Goal: Communication & Community: Answer question/provide support

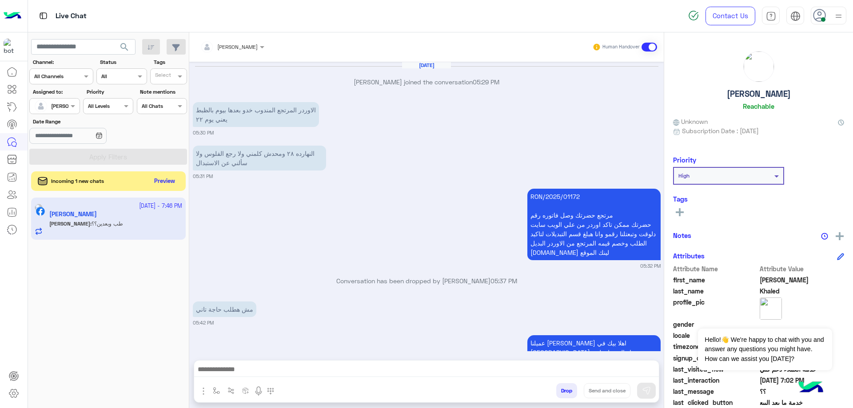
scroll to position [842, 0]
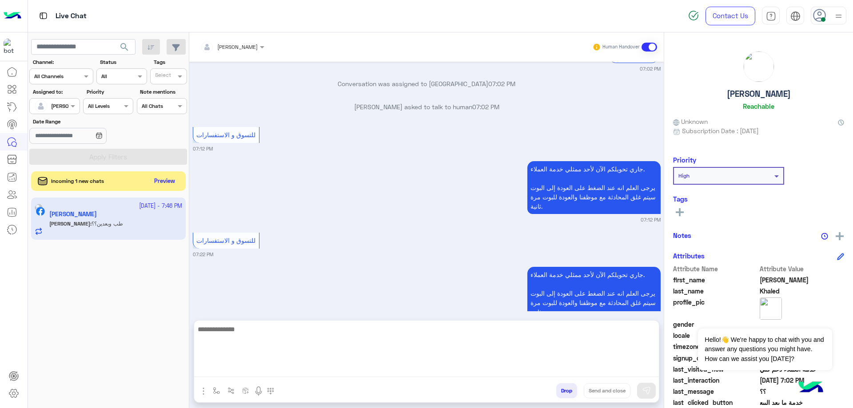
click at [290, 365] on textarea at bounding box center [426, 350] width 465 height 53
type textarea "*"
type textarea "**********"
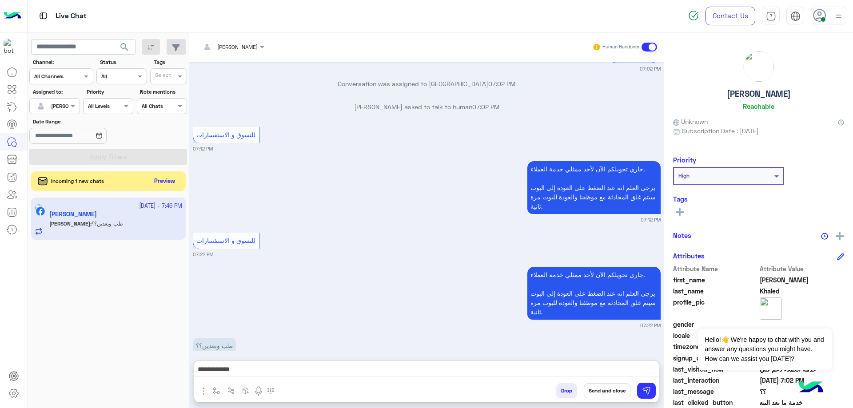
click at [394, 323] on div "Bassem Hisham Human Handover [DATE] [PERSON_NAME] joined the conversation 05:29…" at bounding box center [426, 222] width 475 height 380
click at [656, 394] on div "Drop Send and close" at bounding box center [470, 393] width 378 height 20
click at [650, 388] on img at bounding box center [646, 391] width 9 height 9
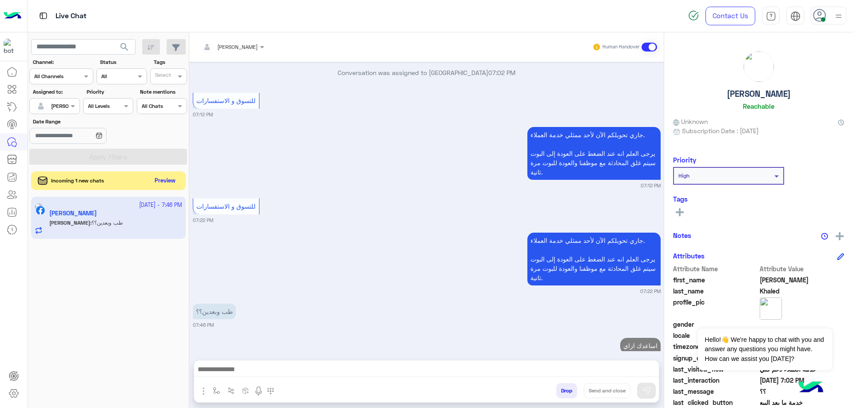
click at [159, 180] on button "Preview" at bounding box center [166, 181] width 28 height 12
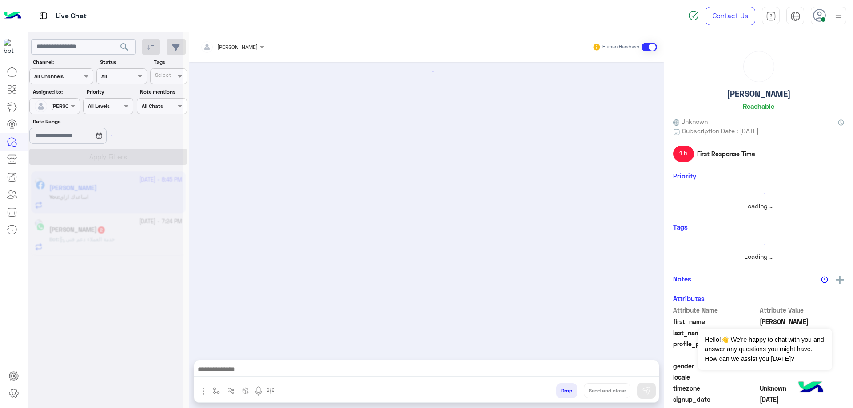
scroll to position [0, 0]
click at [159, 182] on div at bounding box center [106, 208] width 156 height 408
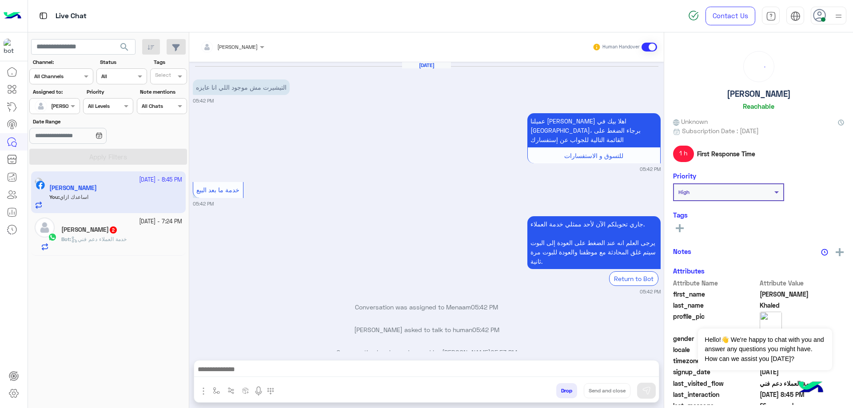
scroll to position [574, 0]
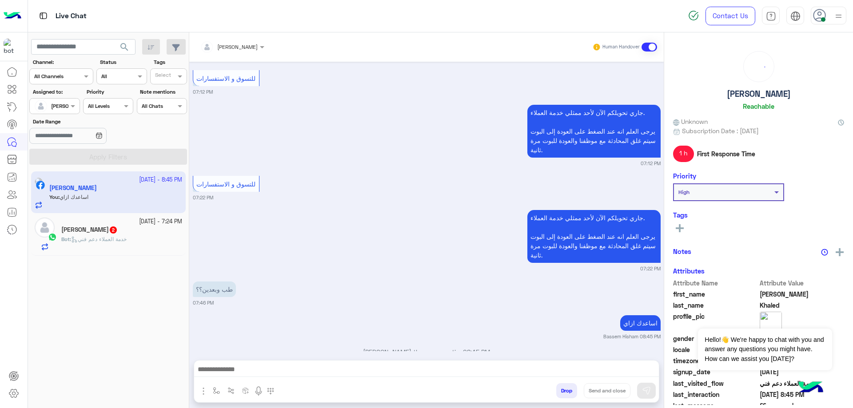
click at [119, 232] on div "[PERSON_NAME] 2" at bounding box center [121, 230] width 121 height 9
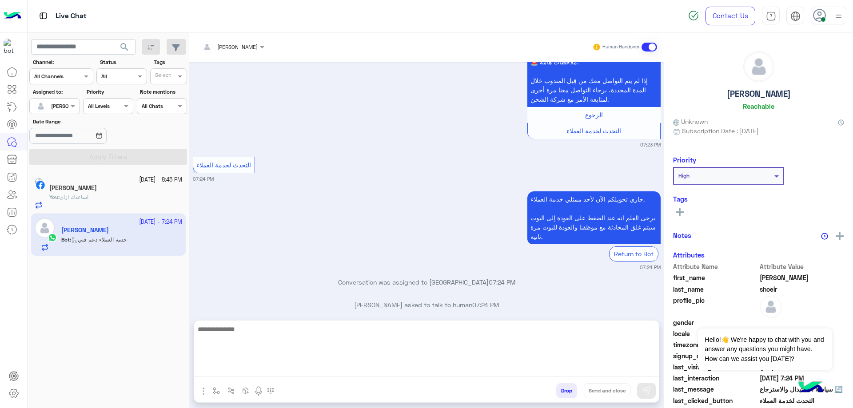
click at [292, 371] on textarea at bounding box center [426, 350] width 465 height 53
paste textarea "**********"
type textarea "**********"
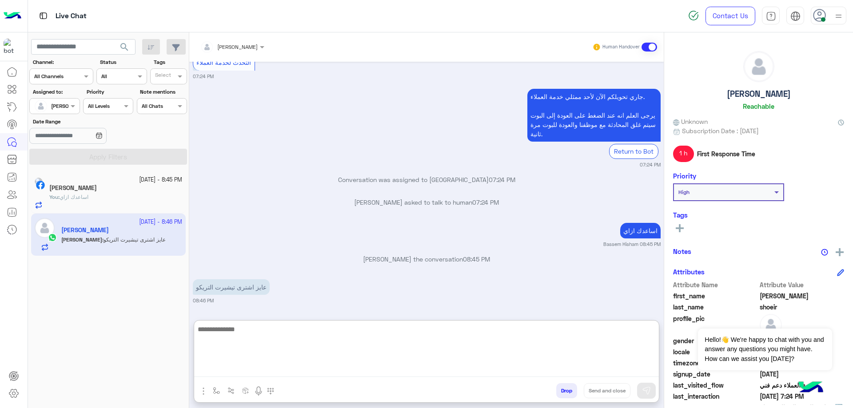
scroll to position [985, 0]
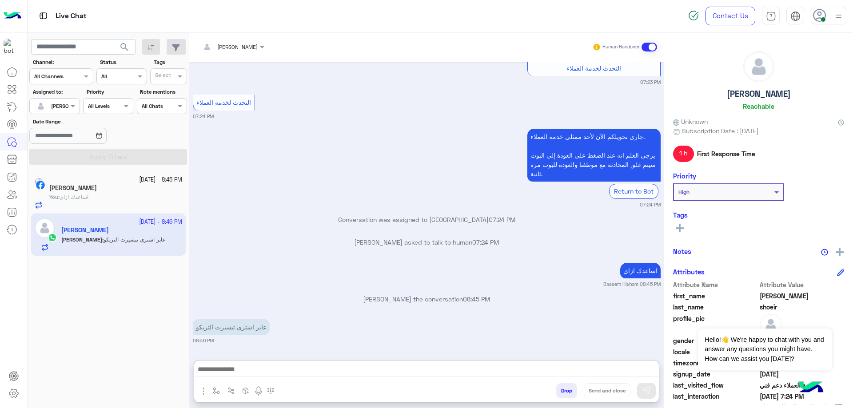
click at [743, 97] on h5 "[PERSON_NAME]" at bounding box center [759, 94] width 64 height 10
copy h5 "[PERSON_NAME]"
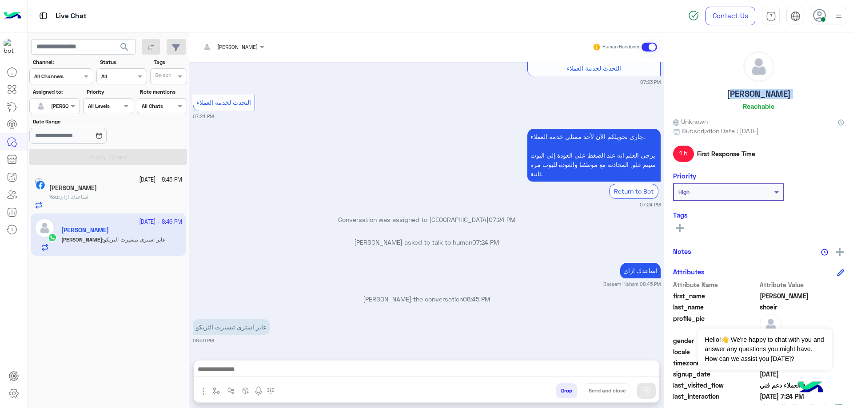
click at [239, 45] on input "text" at bounding box center [220, 46] width 41 height 8
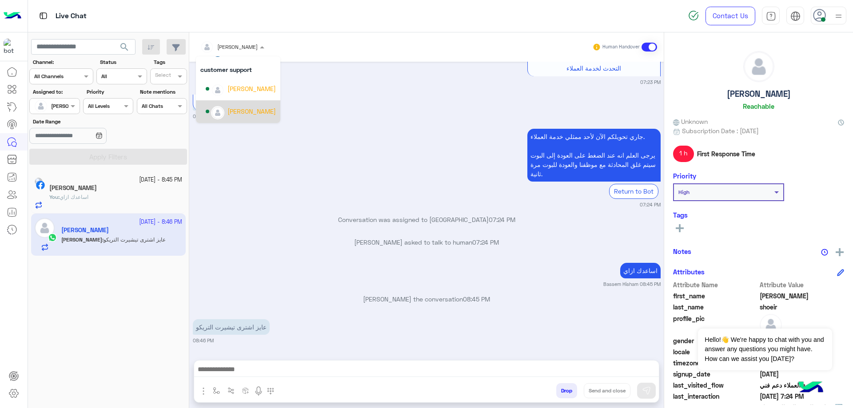
scroll to position [12, 0]
click at [255, 96] on div "[PERSON_NAME]" at bounding box center [252, 93] width 48 height 9
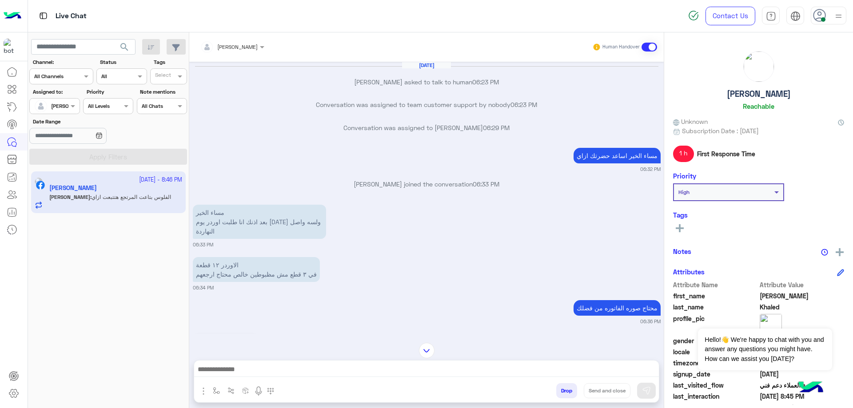
scroll to position [1135, 0]
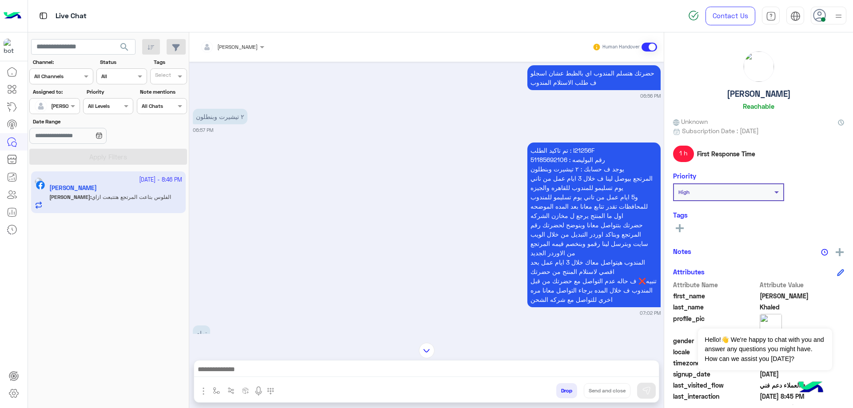
click at [580, 144] on p "تم تاكيد الطلب : I21256F رقم البوليصه : 51185692106 يوجد ف حسابك : ٢ تيشيرت وبن…" at bounding box center [594, 225] width 133 height 165
copy p "I21256F"
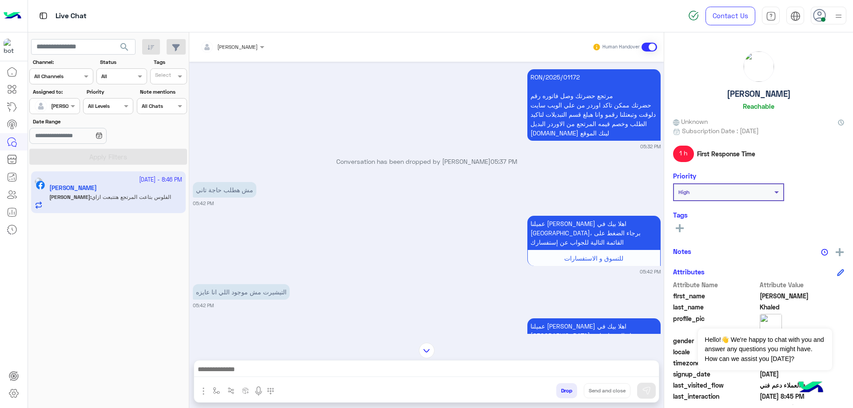
scroll to position [3090, 0]
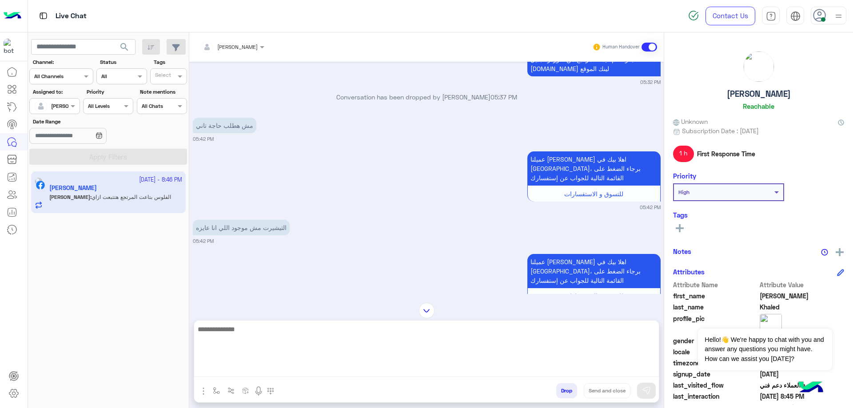
click at [252, 365] on textarea at bounding box center [426, 350] width 465 height 53
type textarea "**********"
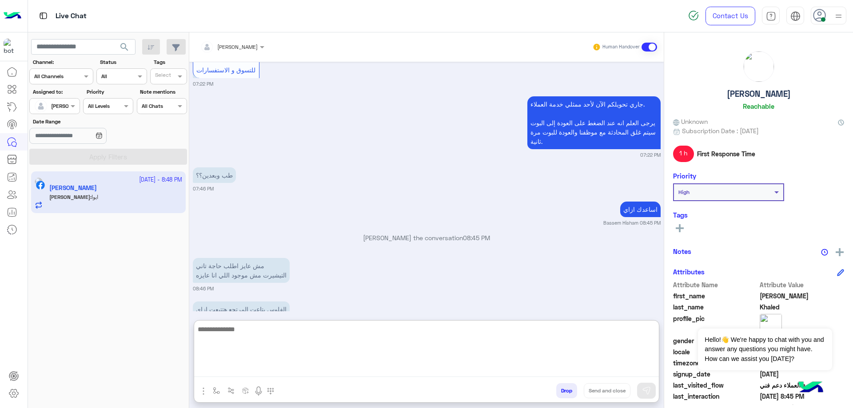
scroll to position [3936, 0]
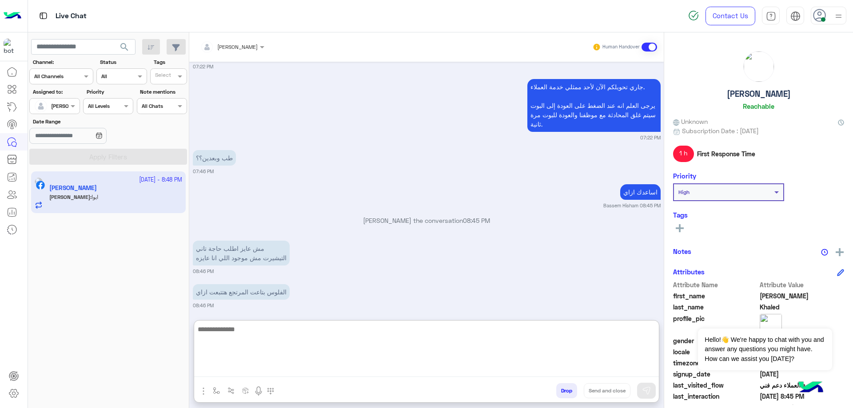
click at [231, 339] on textarea at bounding box center [426, 350] width 465 height 53
type textarea "**********"
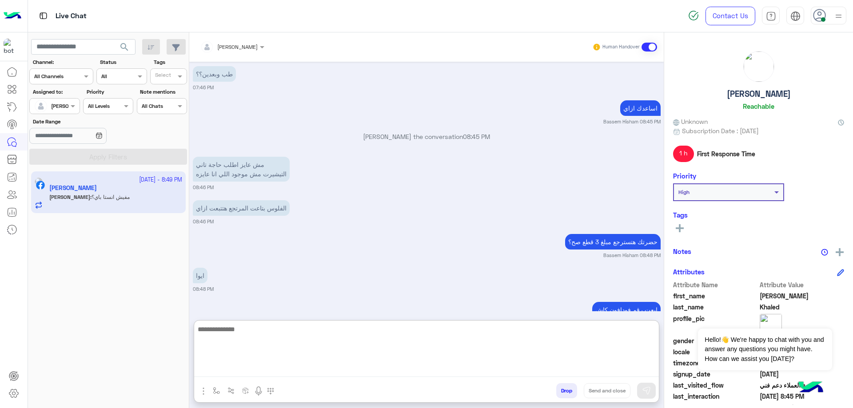
scroll to position [4021, 0]
click at [300, 332] on textarea at bounding box center [426, 350] width 465 height 53
type textarea "**********"
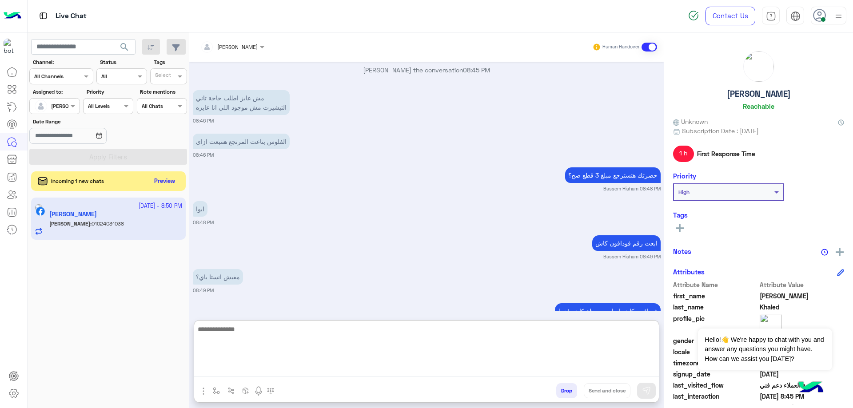
scroll to position [4089, 0]
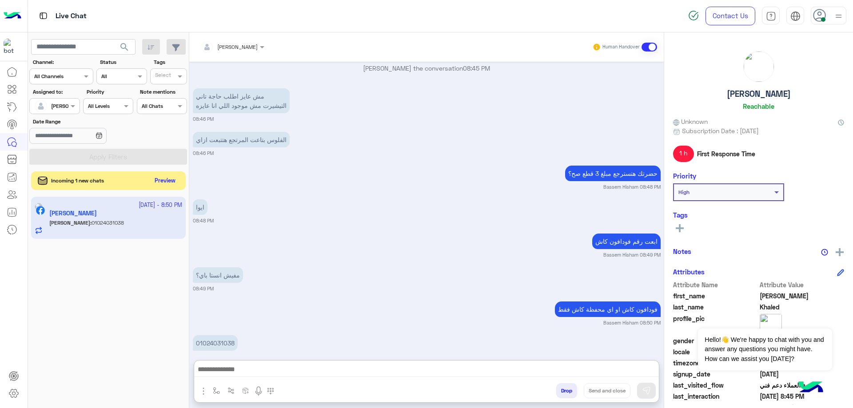
click at [162, 183] on button "Preview" at bounding box center [166, 181] width 28 height 12
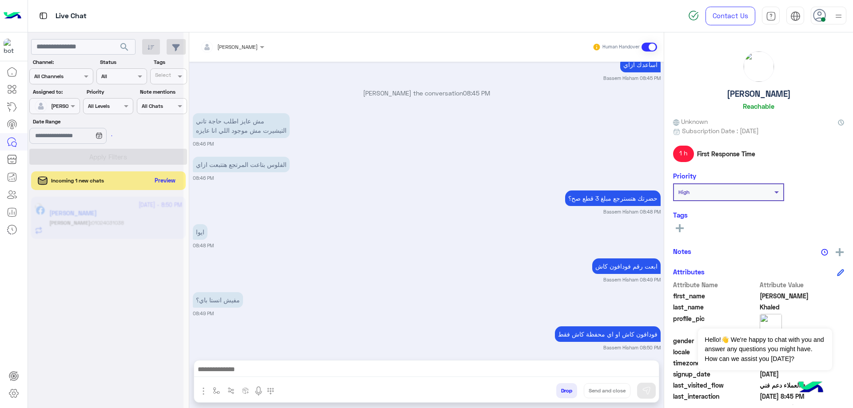
scroll to position [4049, 0]
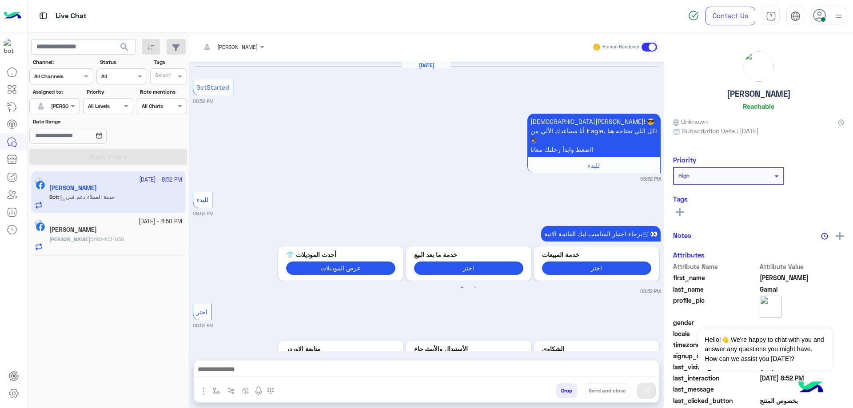
scroll to position [332, 0]
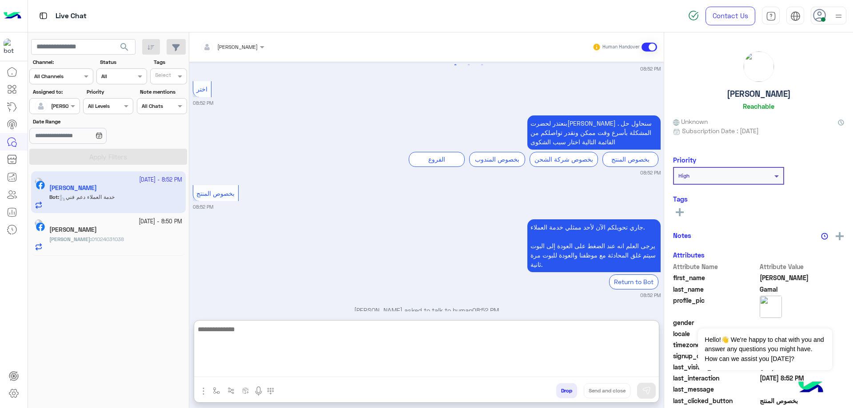
click at [294, 373] on textarea at bounding box center [426, 350] width 465 height 53
type textarea "**********"
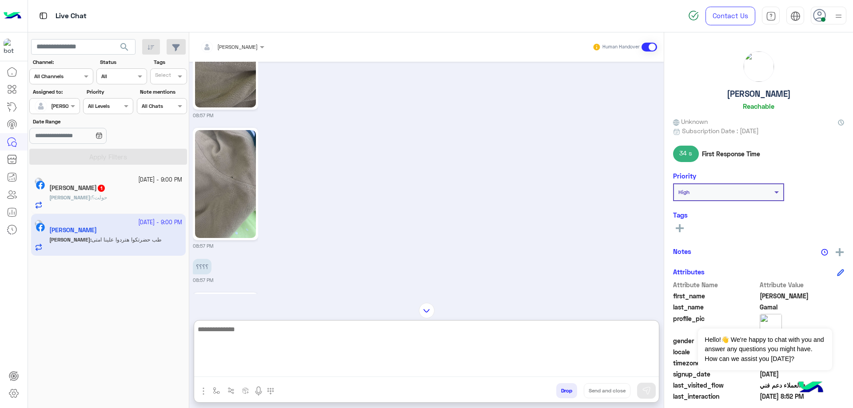
scroll to position [1116, 0]
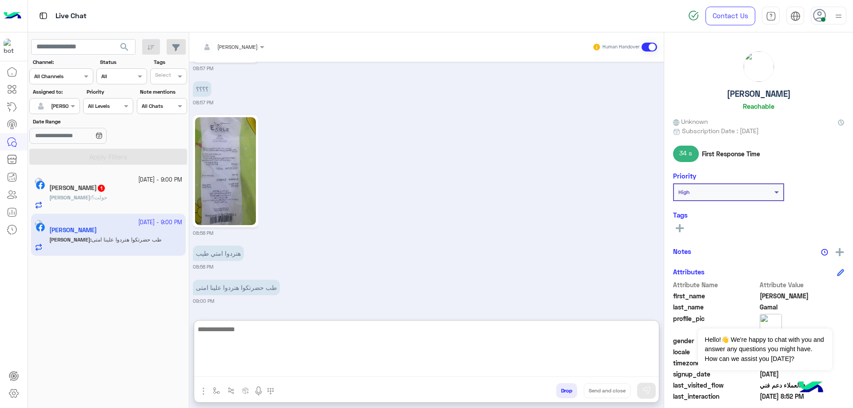
click at [257, 351] on textarea at bounding box center [426, 350] width 465 height 53
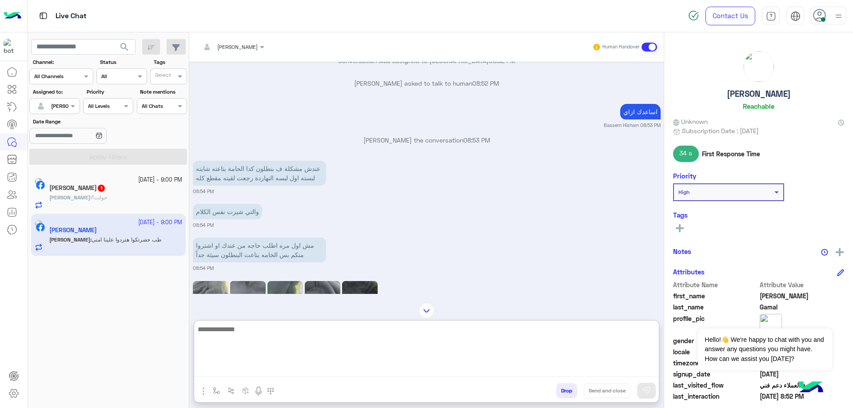
scroll to position [716, 0]
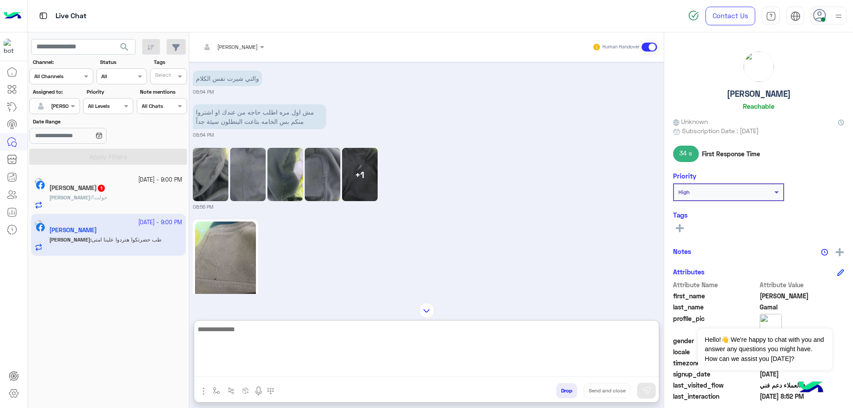
click at [278, 347] on textarea at bounding box center [426, 350] width 465 height 53
type textarea "**********"
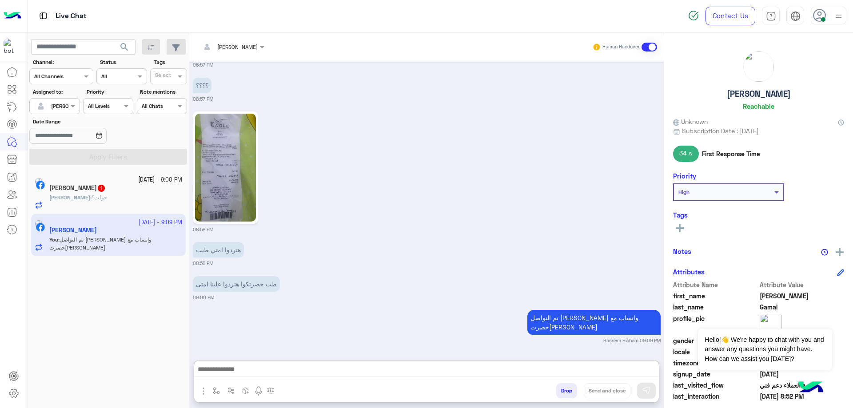
click at [104, 198] on div "[PERSON_NAME] : حولت؟" at bounding box center [115, 202] width 133 height 16
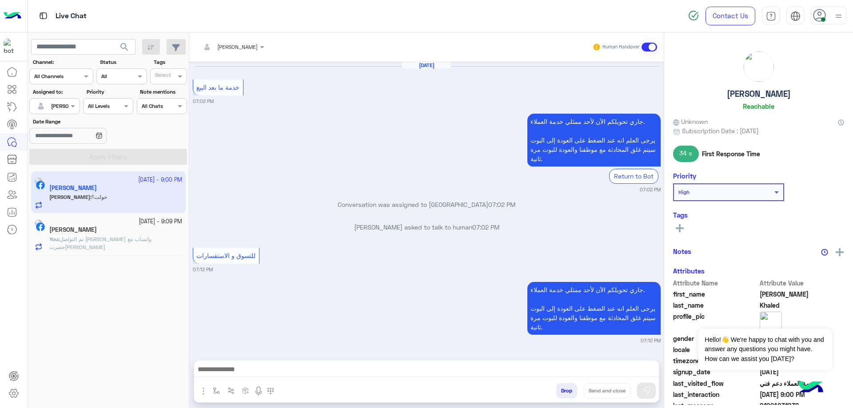
scroll to position [511, 0]
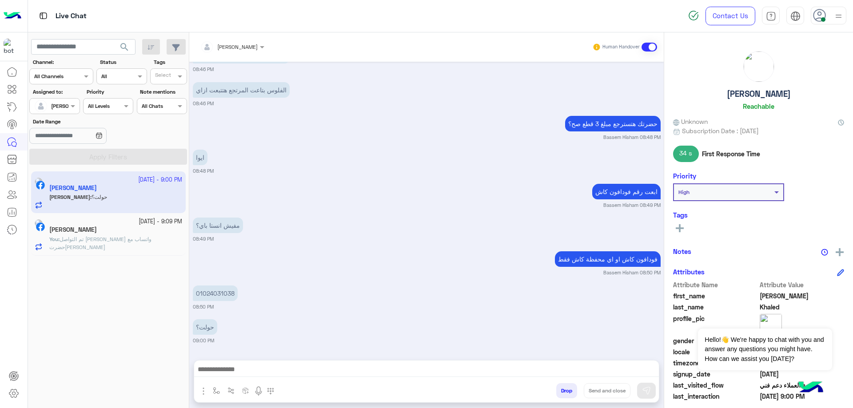
click at [127, 238] on span "تم التواصل [PERSON_NAME] واتساب مع حضرت[PERSON_NAME]" at bounding box center [100, 243] width 102 height 15
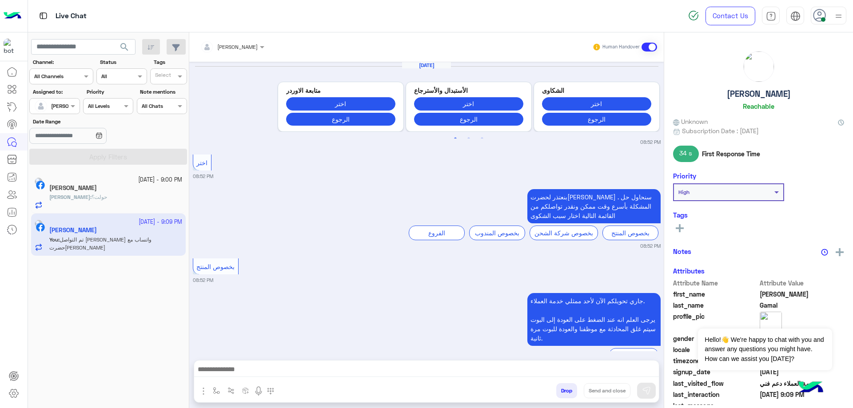
scroll to position [851, 0]
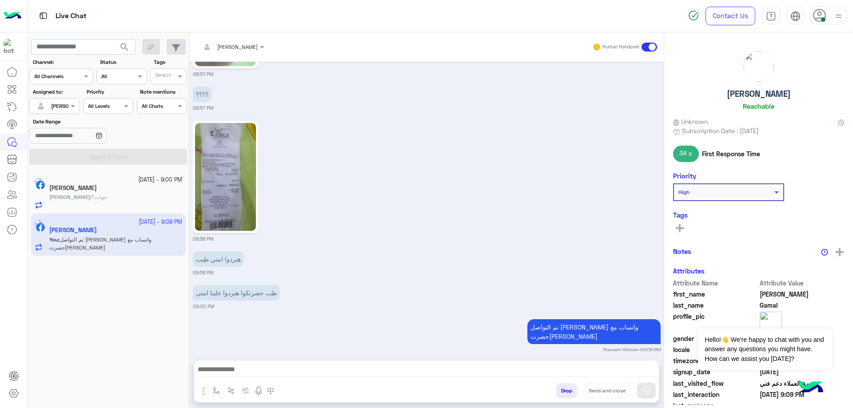
click at [767, 96] on h5 "[PERSON_NAME]" at bounding box center [759, 94] width 64 height 10
click at [568, 392] on button "Drop" at bounding box center [566, 391] width 21 height 15
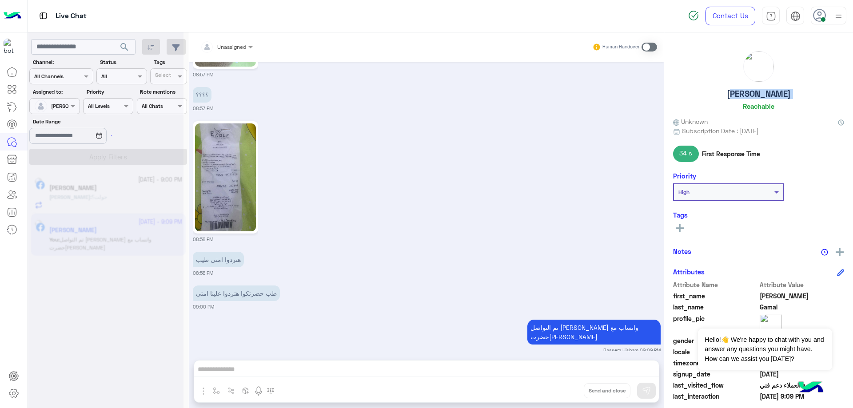
scroll to position [874, 0]
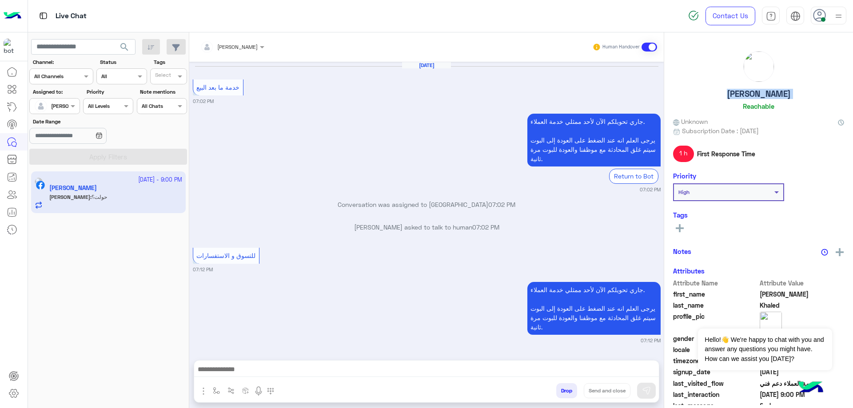
scroll to position [511, 0]
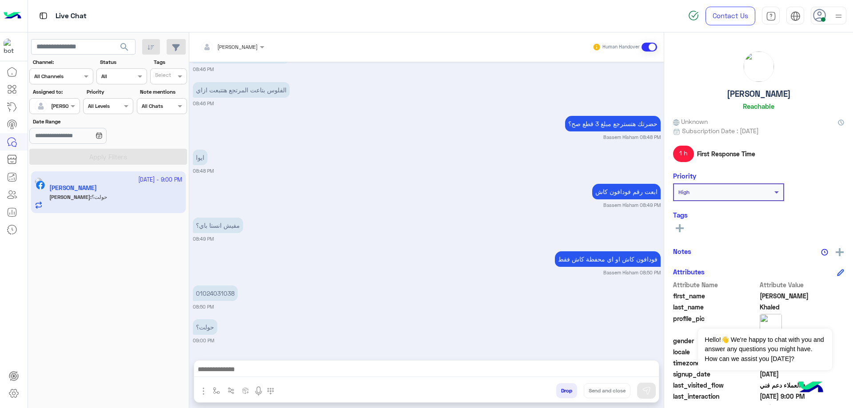
click at [227, 296] on p "01024031038" at bounding box center [215, 294] width 45 height 16
click at [227, 295] on p "01024031038" at bounding box center [215, 294] width 45 height 16
copy p "01024031038"
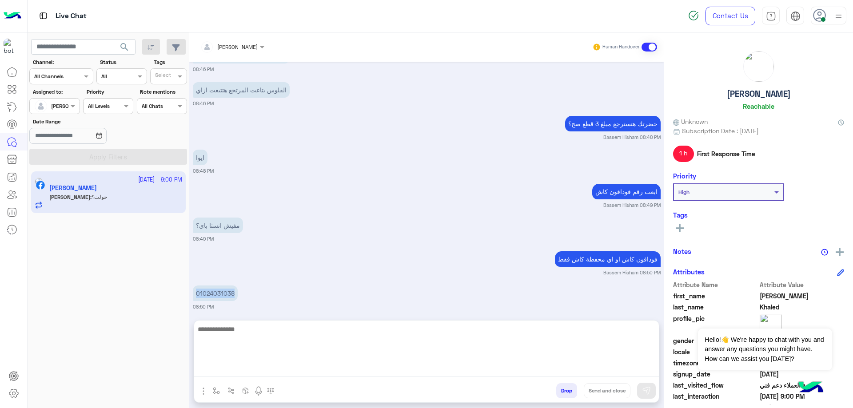
click at [380, 371] on textarea at bounding box center [426, 350] width 465 height 53
paste textarea "**********"
paste textarea "******"
type textarea "**********"
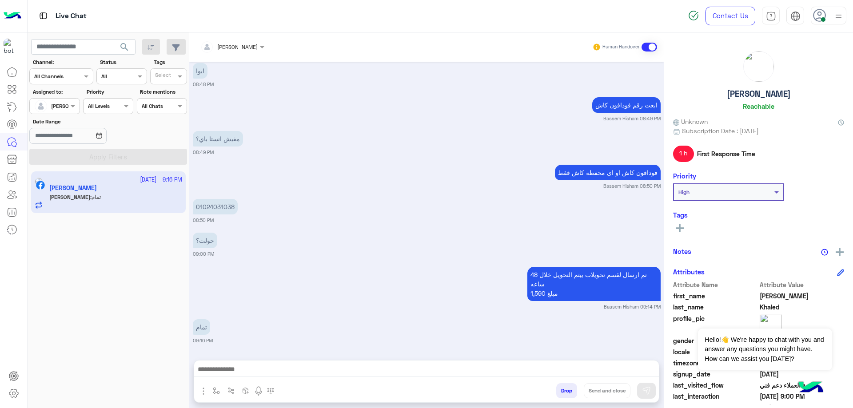
scroll to position [598, 0]
click at [487, 361] on div at bounding box center [426, 372] width 465 height 22
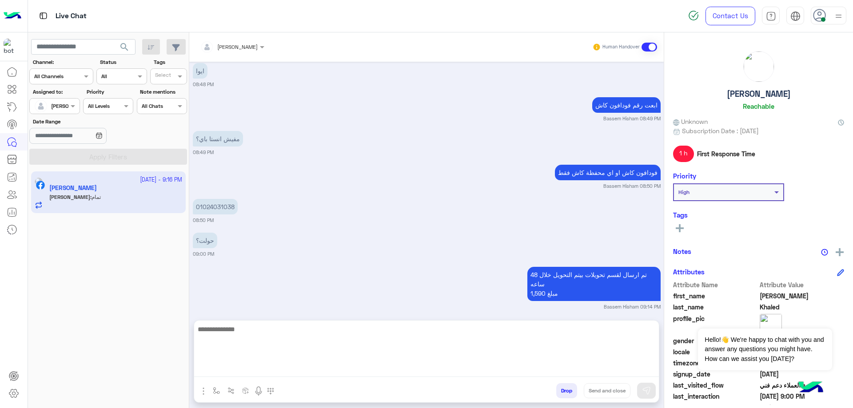
click at [484, 368] on textarea at bounding box center [426, 350] width 465 height 53
paste textarea "**********"
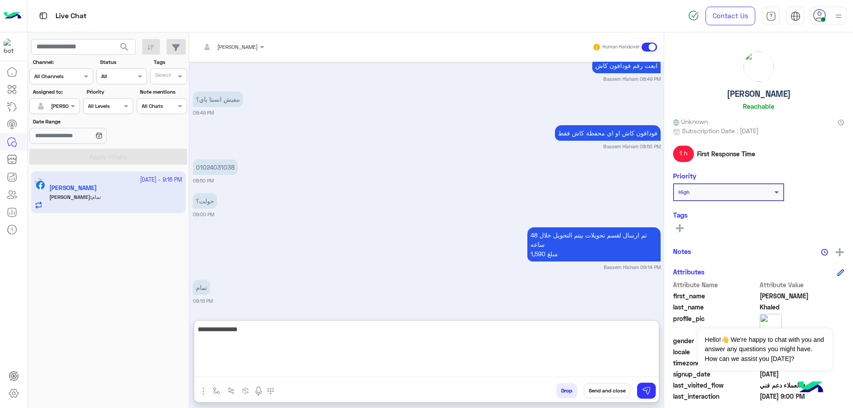
type textarea "**********"
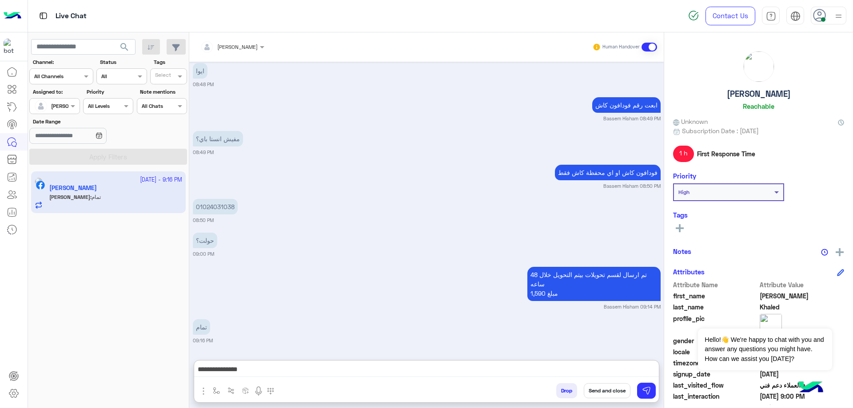
click at [612, 387] on button "Send and close" at bounding box center [607, 391] width 47 height 15
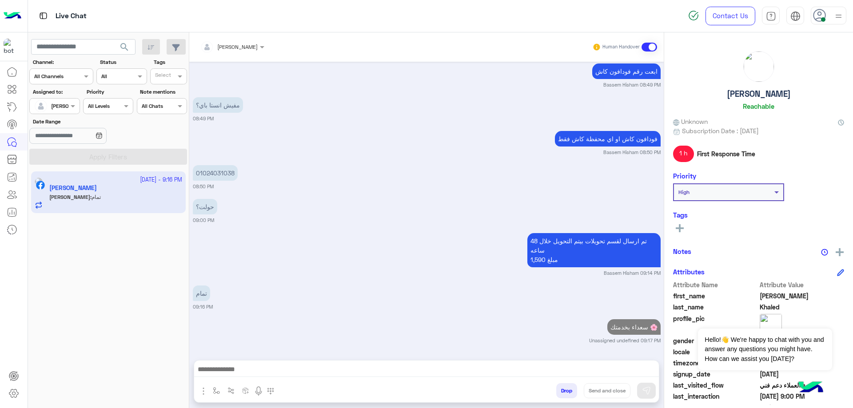
scroll to position [632, 0]
